Goal: Obtain resource: Download file/media

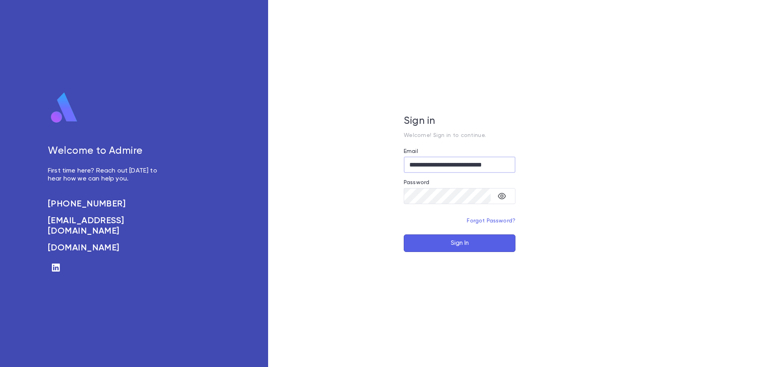
type input "**********"
click at [404, 234] on button "Sign In" at bounding box center [460, 243] width 112 height 18
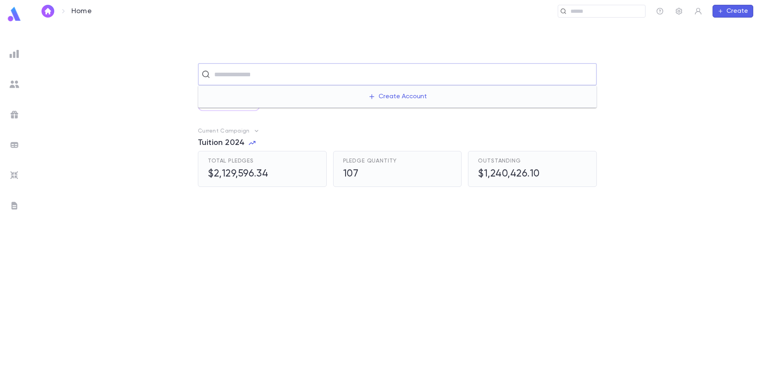
click at [265, 75] on input "text" at bounding box center [403, 74] width 382 height 15
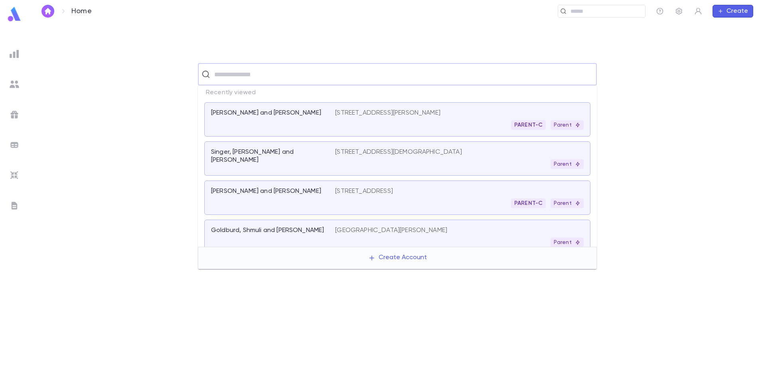
click at [265, 75] on input "text" at bounding box center [403, 74] width 382 height 15
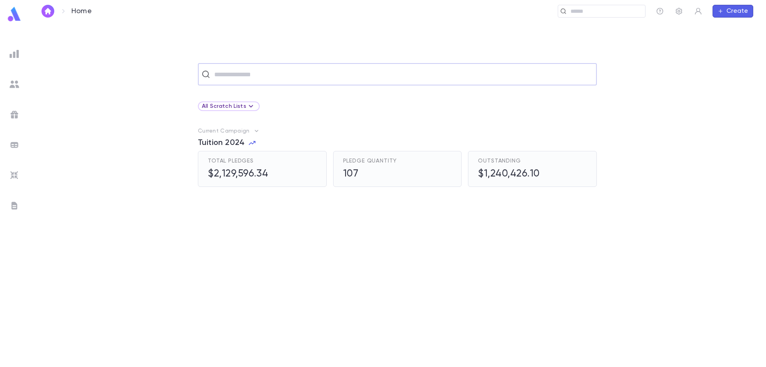
click at [15, 54] on img at bounding box center [15, 54] width 10 height 10
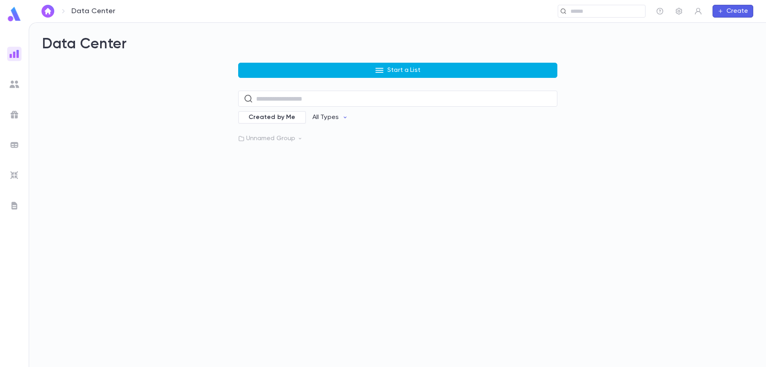
click at [411, 73] on p "Start a List" at bounding box center [403, 70] width 33 height 8
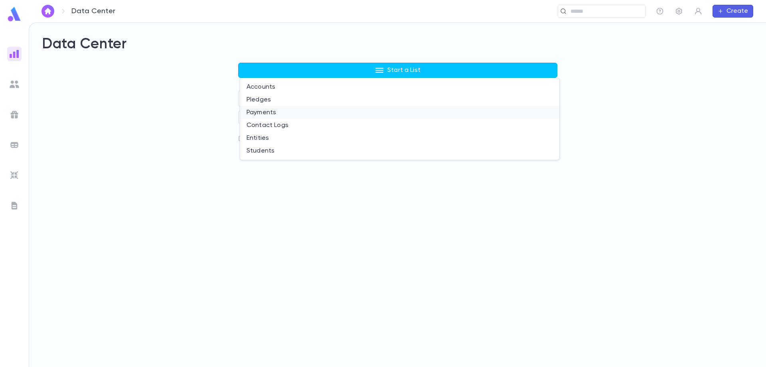
click at [327, 113] on li "Payments" at bounding box center [399, 112] width 319 height 13
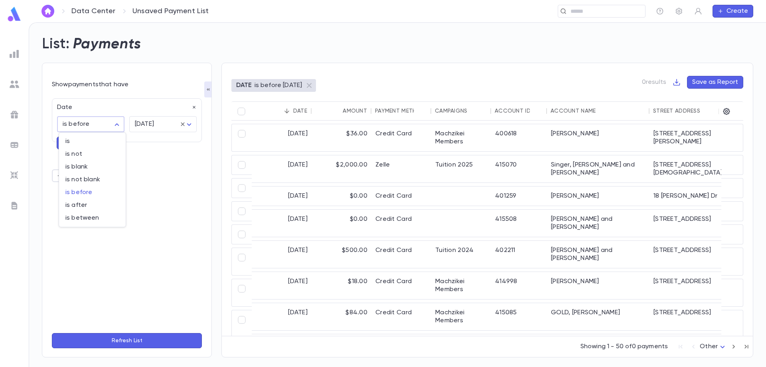
click at [87, 126] on body "Data Center Unsaved Payment List ​ Create List: Payments Show payments that hav…" at bounding box center [383, 194] width 766 height 344
click at [101, 225] on ul "is is not is blank is not blank is before is after is between" at bounding box center [92, 179] width 67 height 94
click at [101, 214] on span "is between" at bounding box center [92, 218] width 54 height 8
type input "*******"
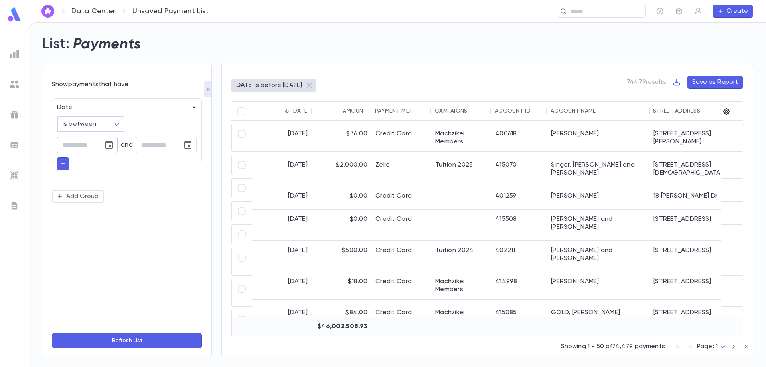
click at [113, 146] on icon "Choose date" at bounding box center [109, 145] width 10 height 10
click at [111, 167] on icon "Previous month" at bounding box center [110, 165] width 3 height 5
click at [113, 200] on button "1" at bounding box center [109, 198] width 14 height 14
type input "**********"
click at [162, 146] on input "tel" at bounding box center [156, 145] width 41 height 16
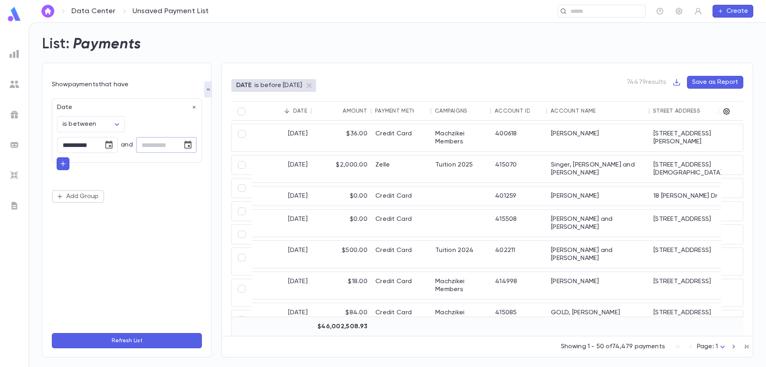
click at [190, 144] on icon "Choose date" at bounding box center [188, 145] width 10 height 10
click at [189, 166] on icon "Previous month" at bounding box center [189, 165] width 3 height 5
click at [106, 275] on button "31" at bounding box center [108, 274] width 14 height 14
type input "**********"
drag, startPoint x: 107, startPoint y: 275, endPoint x: 94, endPoint y: 152, distance: 124.0
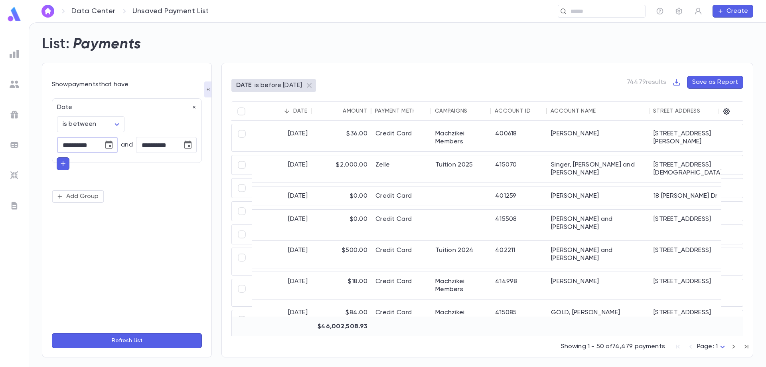
click at [94, 152] on input "**********" at bounding box center [77, 145] width 41 height 16
click at [108, 342] on button "Refresh List" at bounding box center [127, 340] width 150 height 15
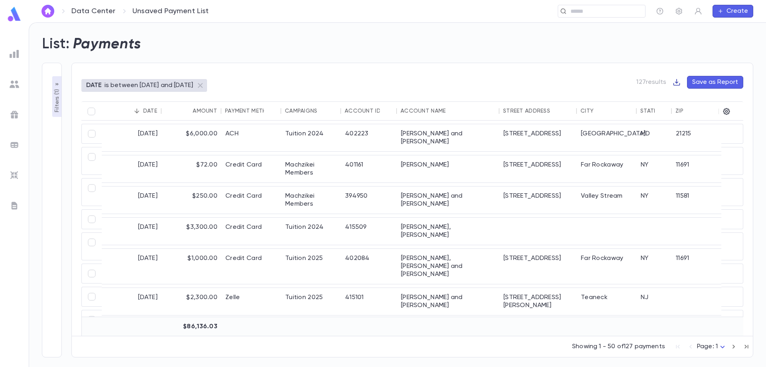
click at [675, 82] on icon "button" at bounding box center [677, 82] width 8 height 8
click at [695, 109] on li "Download PDF" at bounding box center [704, 110] width 57 height 13
click at [678, 85] on icon "button" at bounding box center [677, 82] width 7 height 7
click at [697, 97] on li "Download CSV" at bounding box center [704, 97] width 57 height 13
